Goal: Task Accomplishment & Management: Use online tool/utility

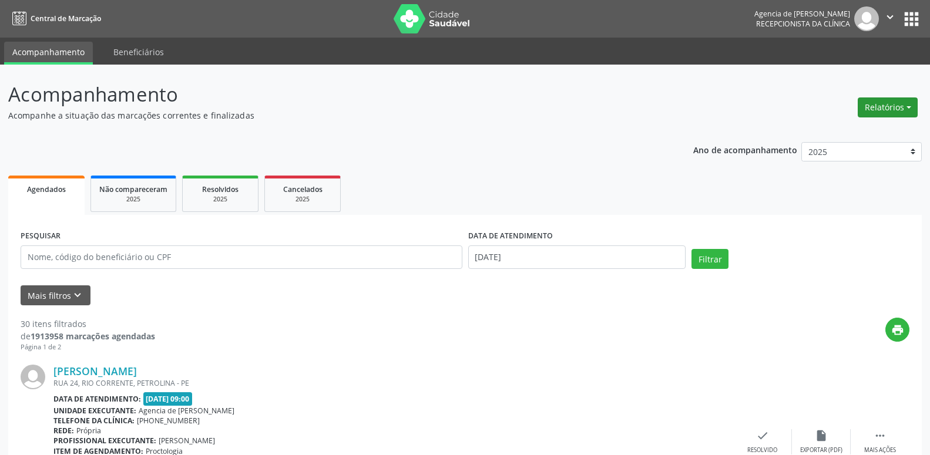
click at [879, 109] on button "Relatórios" at bounding box center [888, 108] width 60 height 20
click at [834, 138] on link "Agendamentos" at bounding box center [855, 133] width 126 height 16
select select "8"
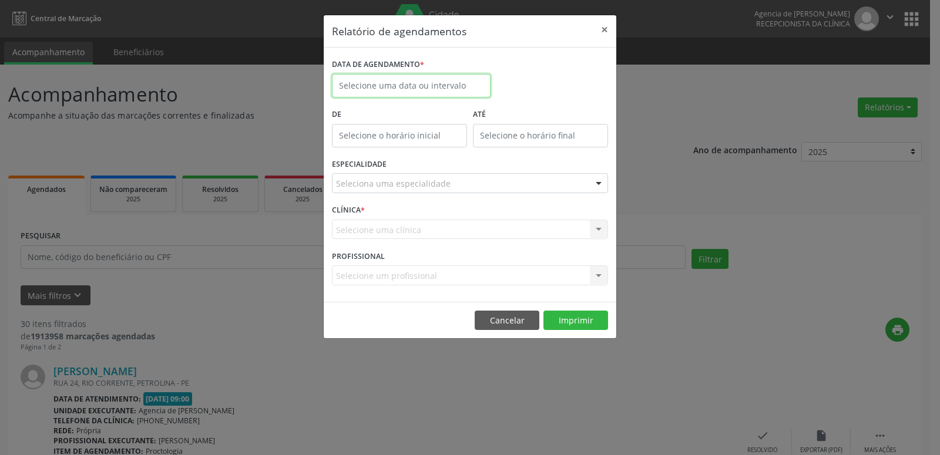
click at [399, 85] on input "text" at bounding box center [411, 85] width 159 height 23
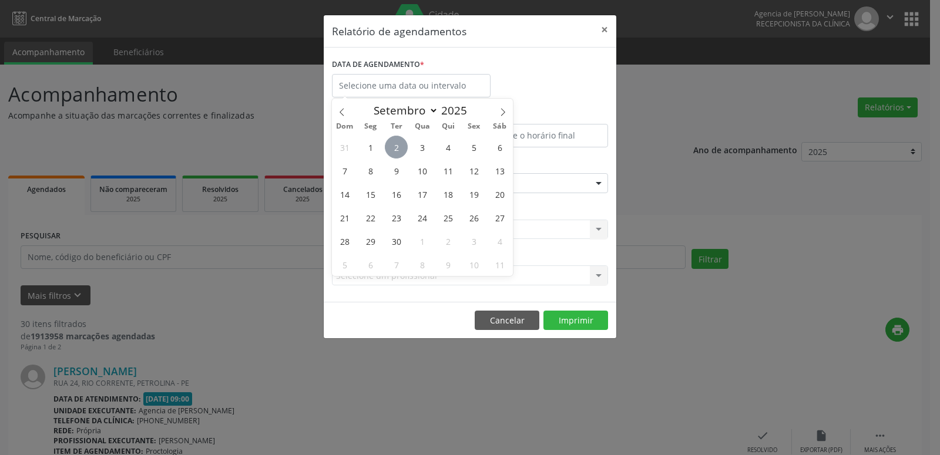
click at [389, 149] on span "2" at bounding box center [396, 147] width 23 height 23
type input "[DATE]"
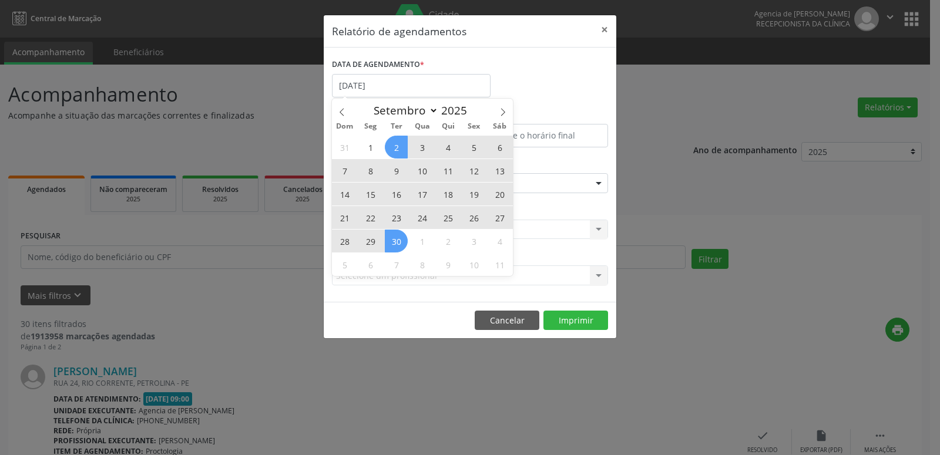
click at [402, 246] on span "30" at bounding box center [396, 241] width 23 height 23
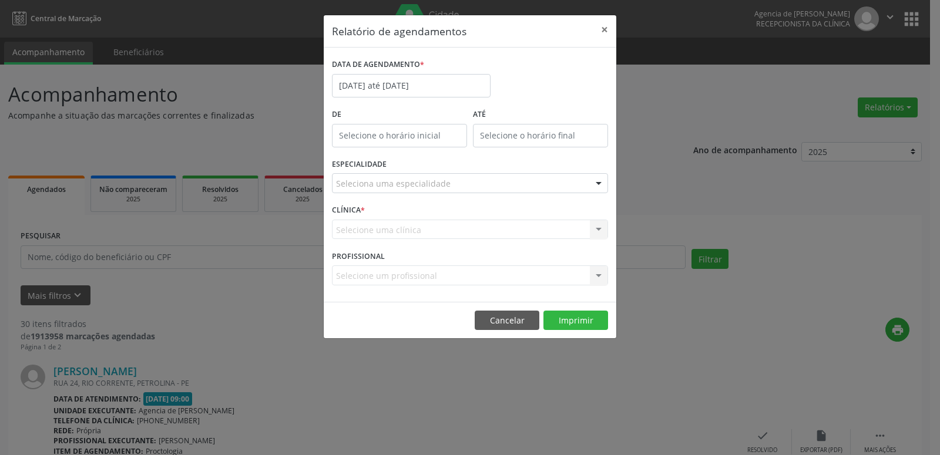
click at [456, 186] on div "Seleciona uma especialidade" at bounding box center [470, 183] width 276 height 20
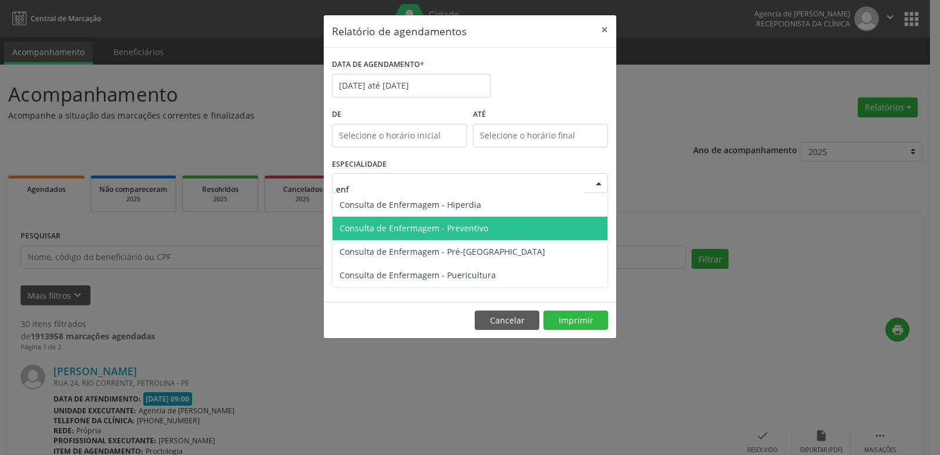
click at [470, 234] on span "Consulta de Enfermagem - Preventivo" at bounding box center [470, 228] width 275 height 23
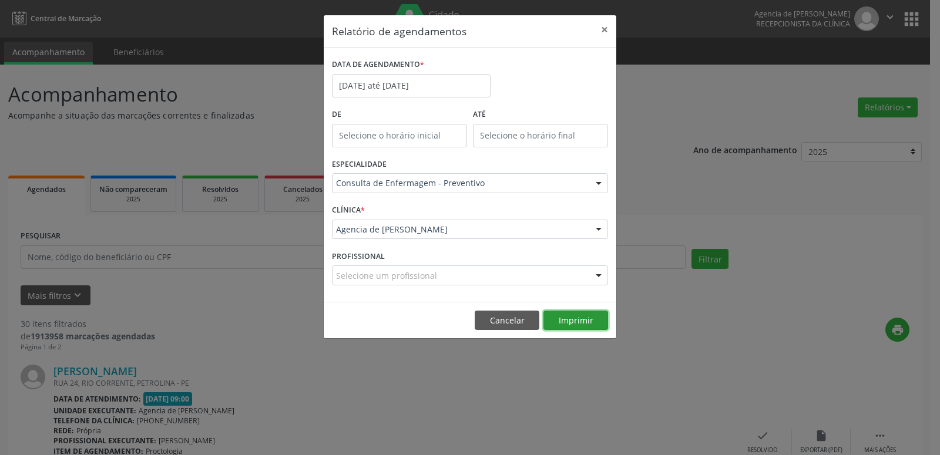
click at [585, 321] on button "Imprimir" at bounding box center [575, 321] width 65 height 20
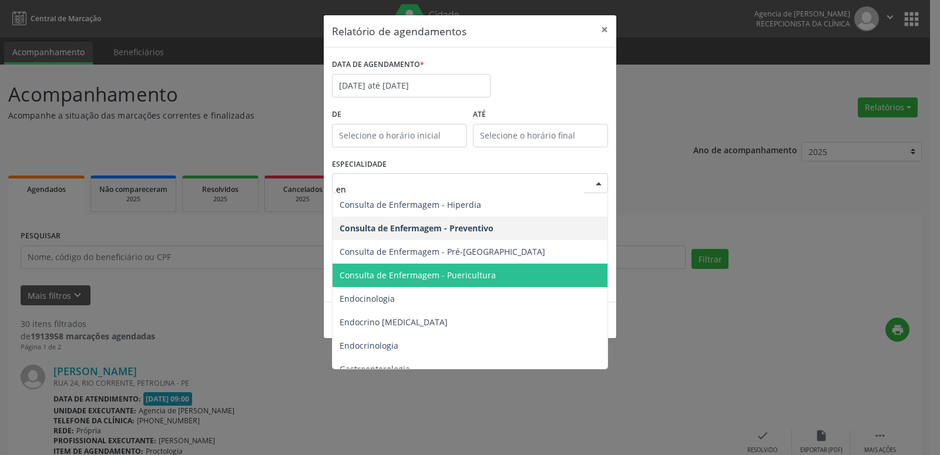
type input "enf"
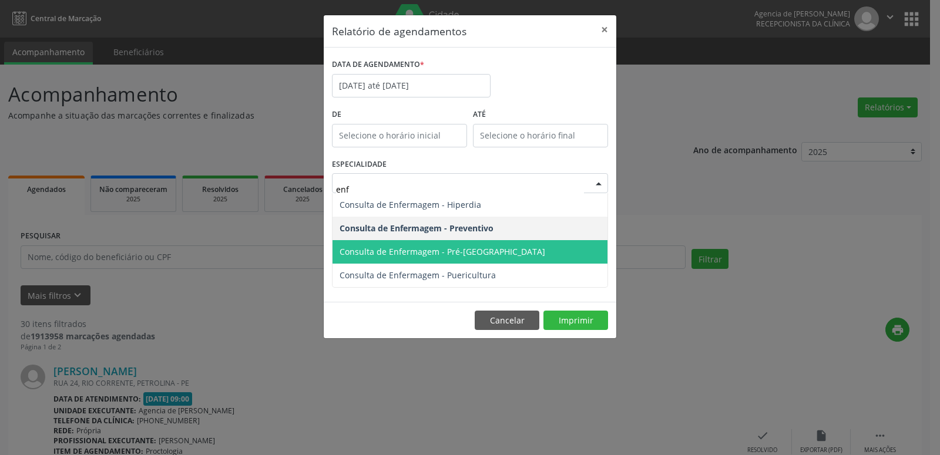
click at [481, 254] on span "Consulta de Enfermagem - Pré-[GEOGRAPHIC_DATA]" at bounding box center [470, 251] width 275 height 23
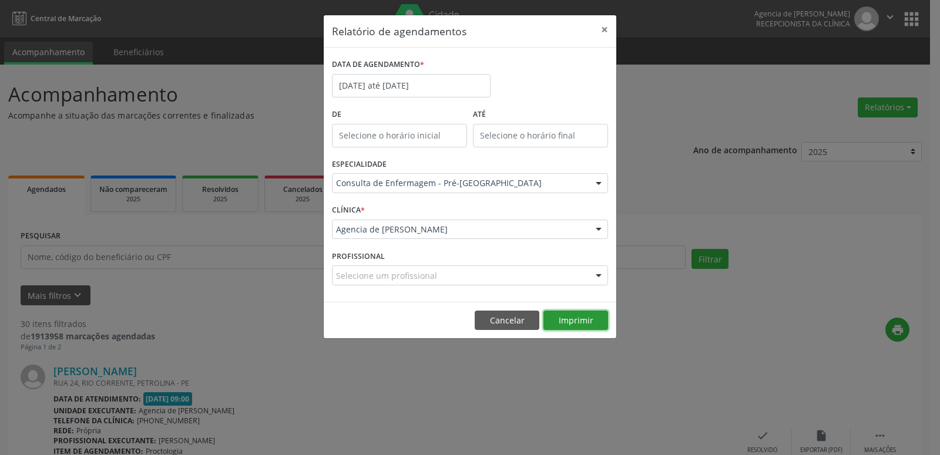
click at [577, 322] on button "Imprimir" at bounding box center [575, 321] width 65 height 20
